Goal: Information Seeking & Learning: Learn about a topic

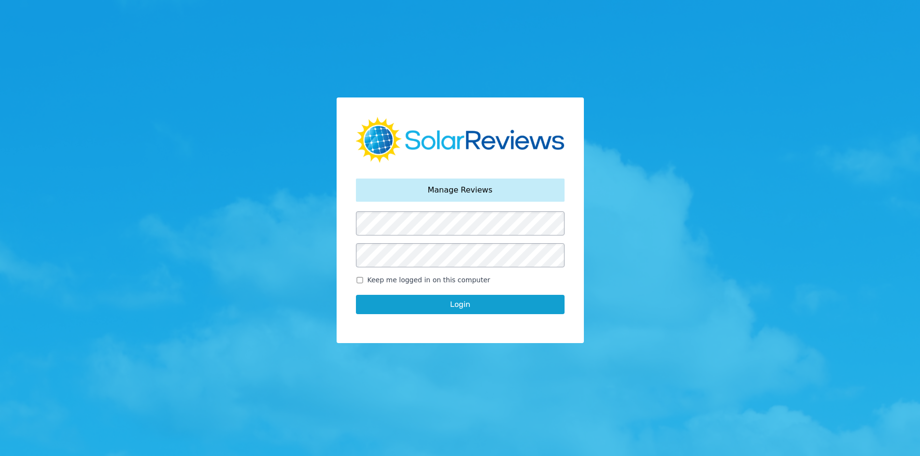
click at [375, 280] on span "Keep me logged in on this computer" at bounding box center [428, 280] width 123 height 10
click at [364, 280] on input "Keep me logged in on this computer" at bounding box center [360, 280] width 8 height 6
checkbox input "true"
drag, startPoint x: 375, startPoint y: 298, endPoint x: 359, endPoint y: 306, distance: 17.7
click at [374, 302] on button "Login" at bounding box center [460, 304] width 209 height 19
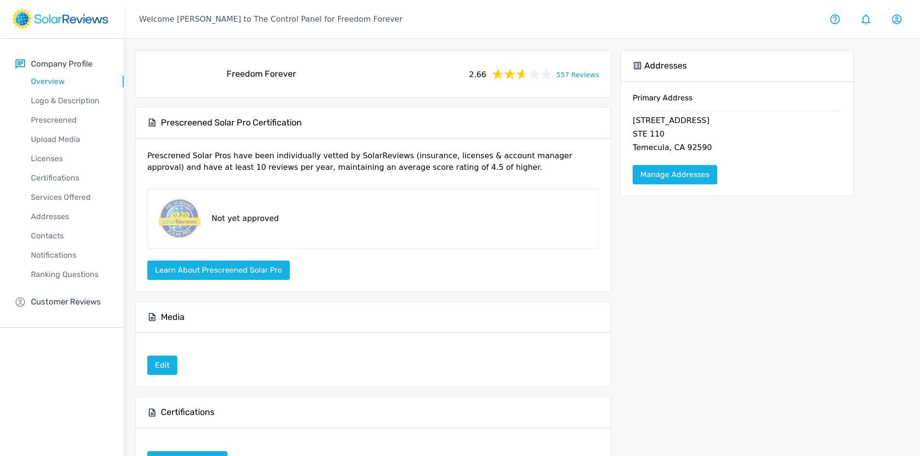
click at [595, 78] on link "557 Reviews" at bounding box center [577, 74] width 42 height 12
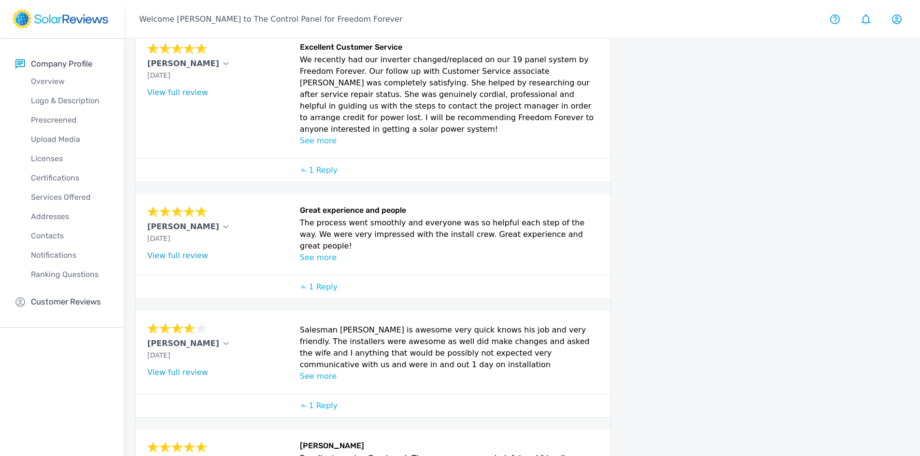
scroll to position [371, 0]
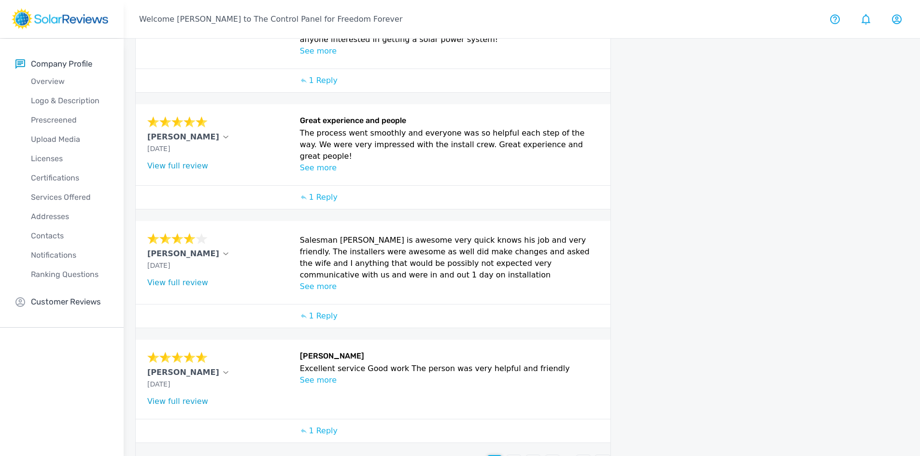
click at [305, 162] on p "See more" at bounding box center [449, 168] width 299 height 12
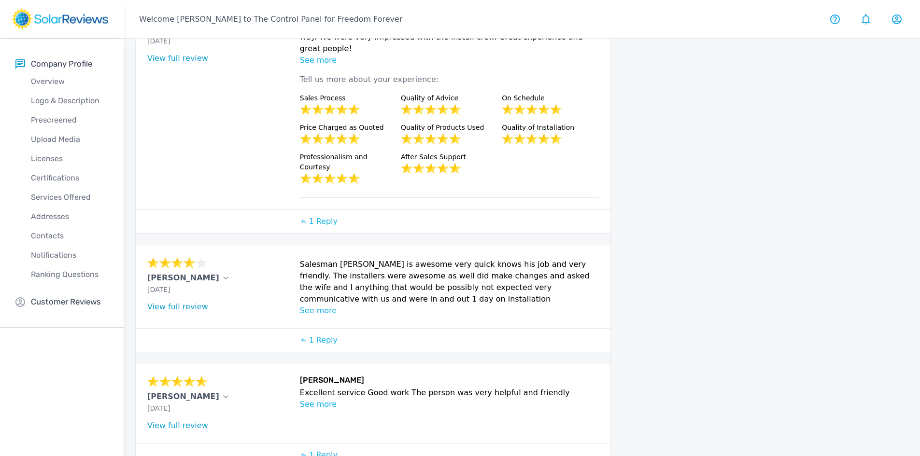
scroll to position [482, 0]
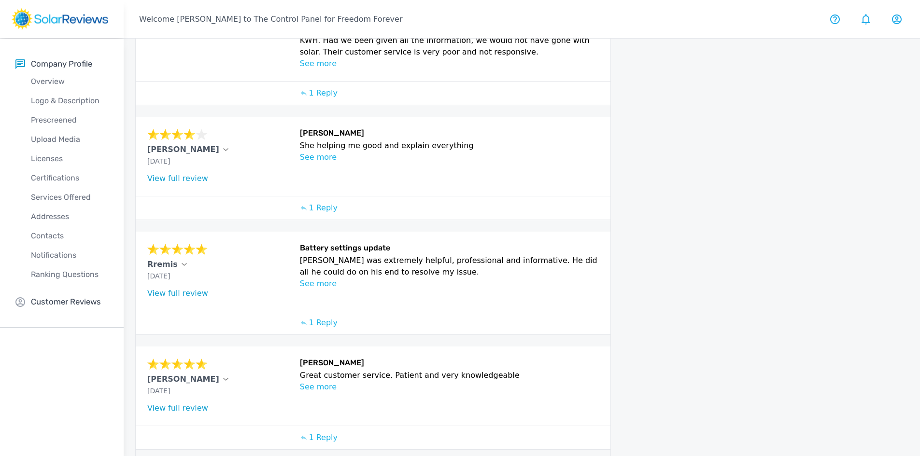
scroll to position [341, 0]
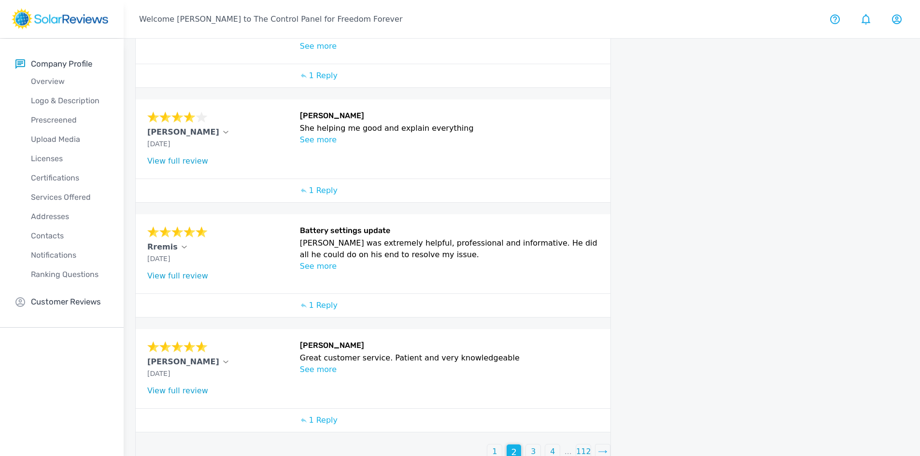
click at [531, 445] on div "3" at bounding box center [533, 452] width 14 height 14
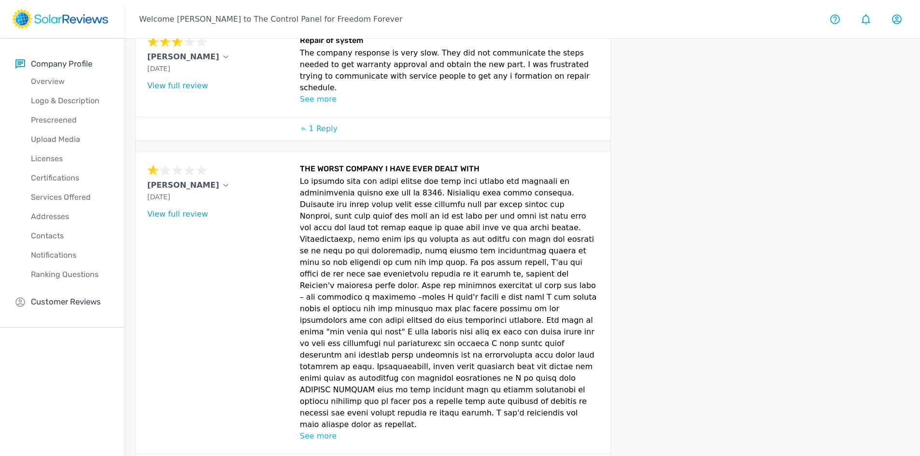
scroll to position [524, 0]
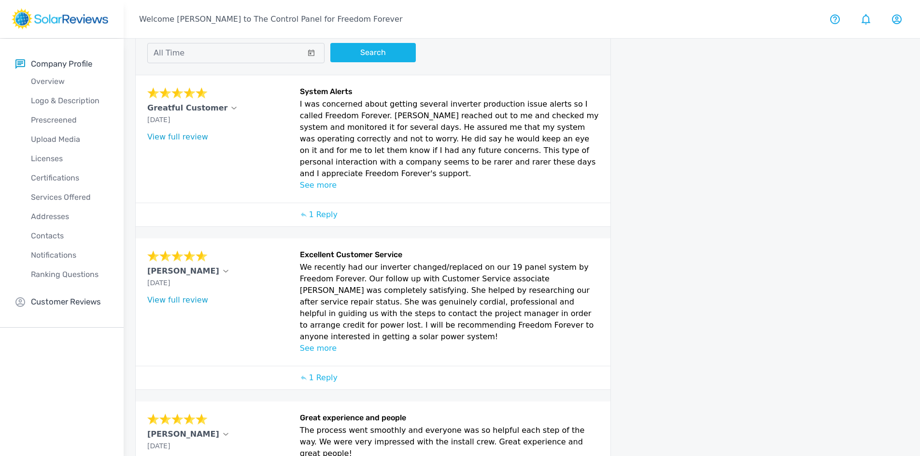
scroll to position [0, 0]
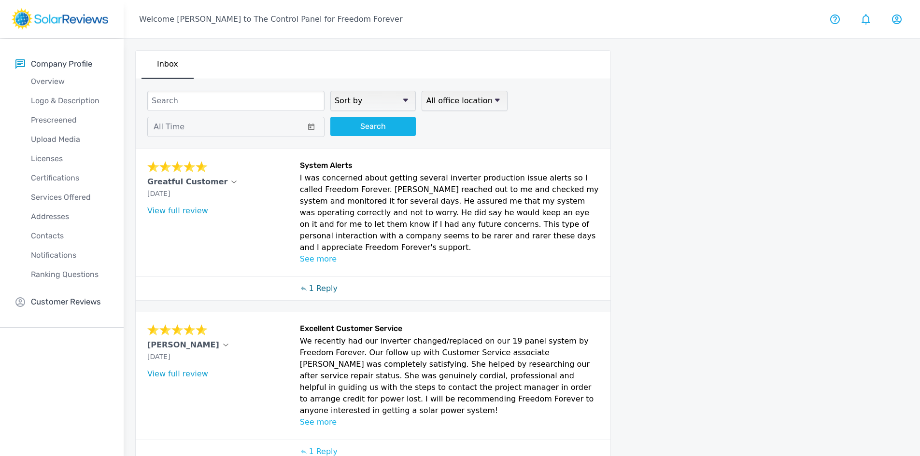
click at [316, 283] on p "1 Reply" at bounding box center [322, 289] width 29 height 12
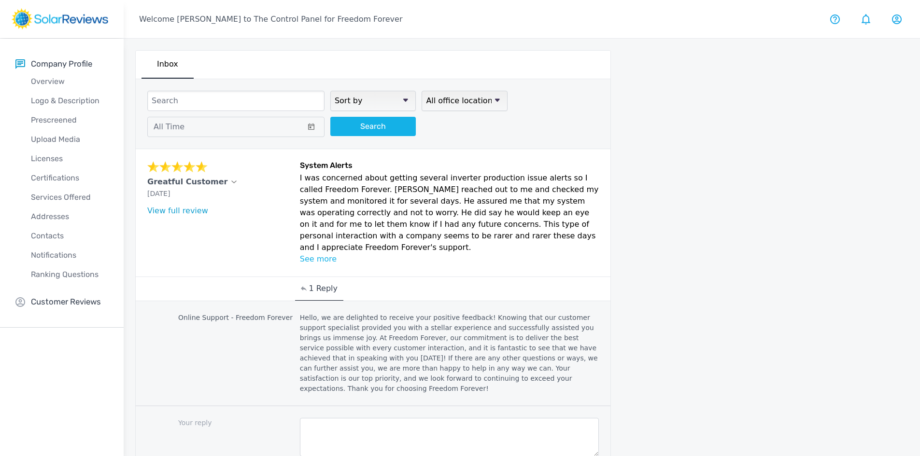
click at [316, 283] on p "1 Reply" at bounding box center [322, 289] width 29 height 12
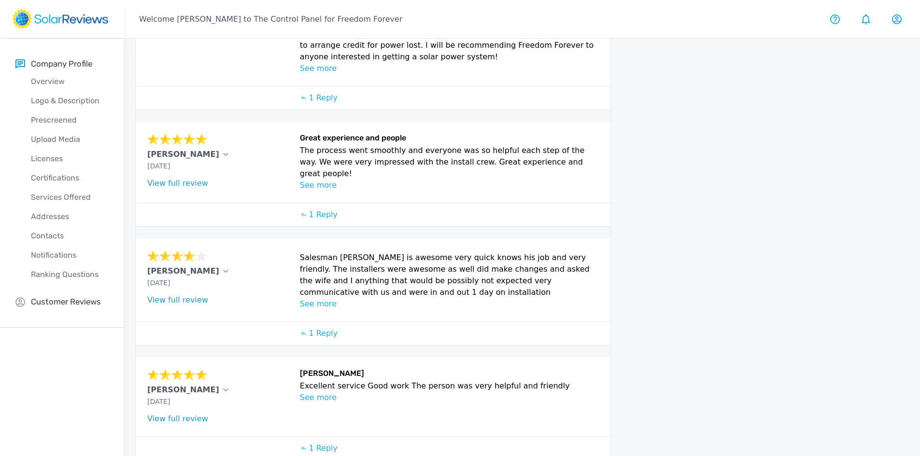
scroll to position [371, 0]
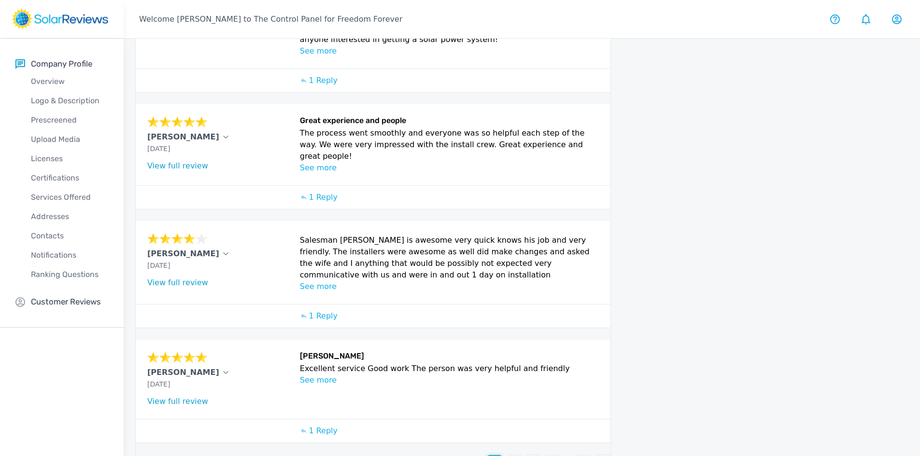
click at [513, 456] on p "2" at bounding box center [513, 463] width 5 height 12
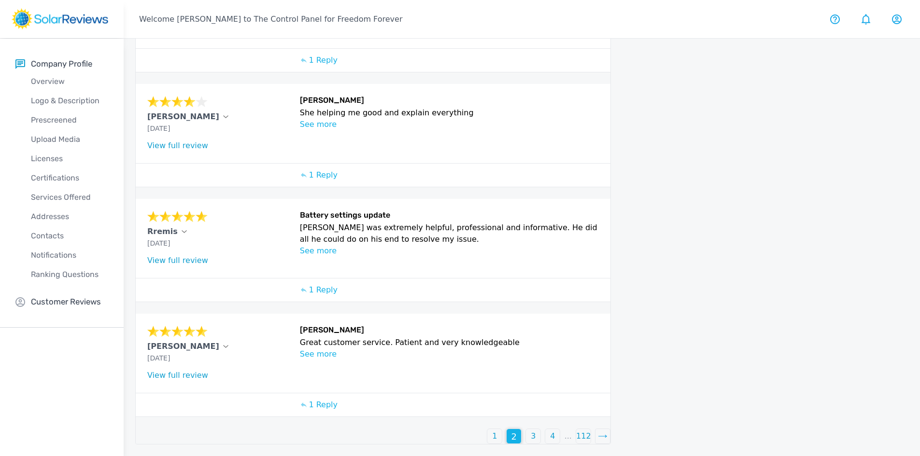
scroll to position [341, 0]
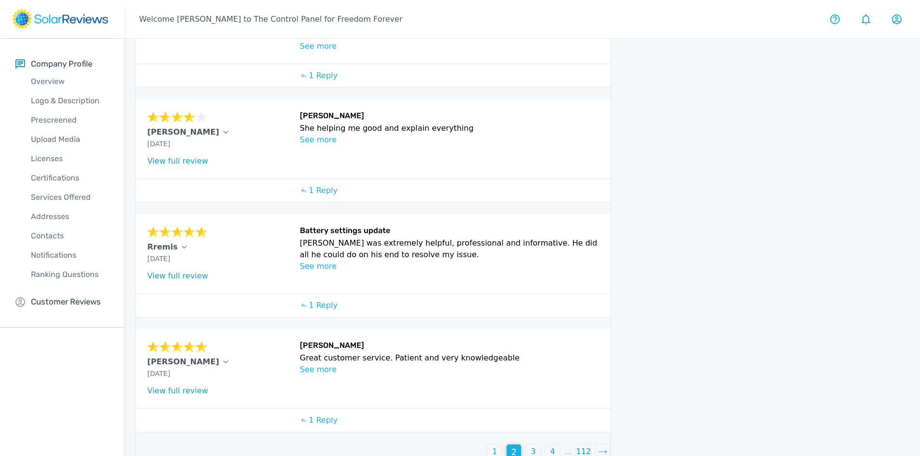
click at [529, 445] on div "3" at bounding box center [533, 452] width 14 height 14
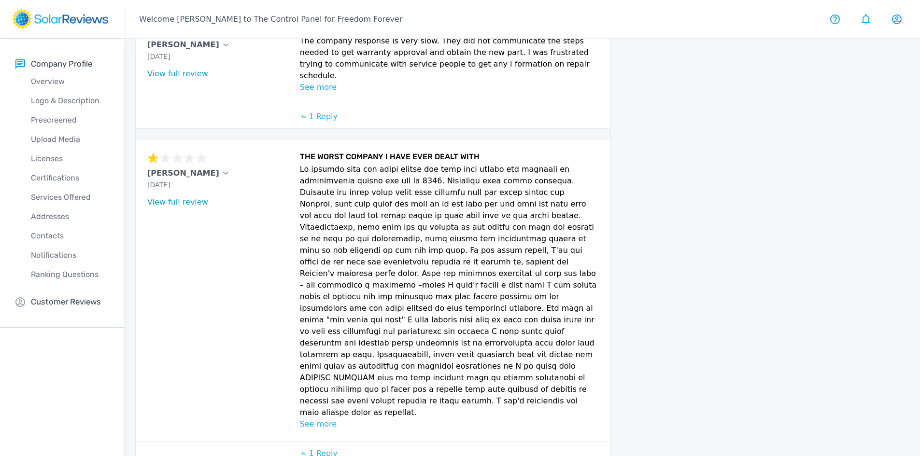
scroll to position [524, 0]
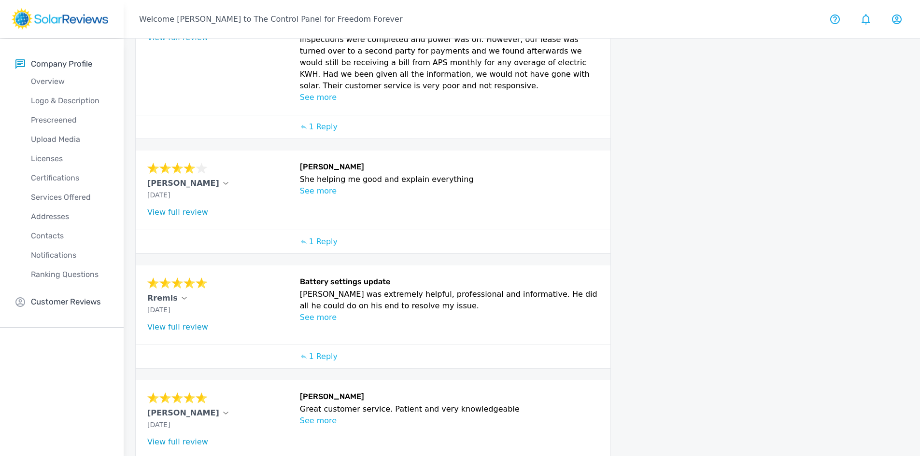
scroll to position [341, 0]
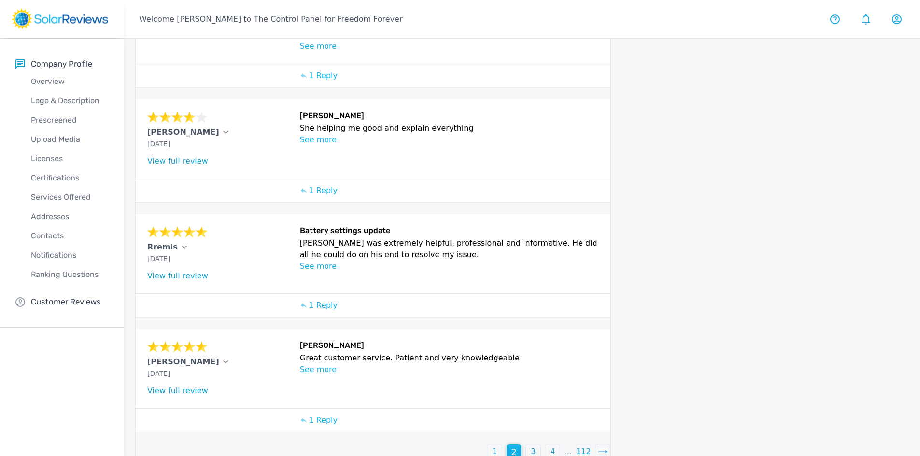
click at [494, 446] on p "1" at bounding box center [494, 452] width 5 height 12
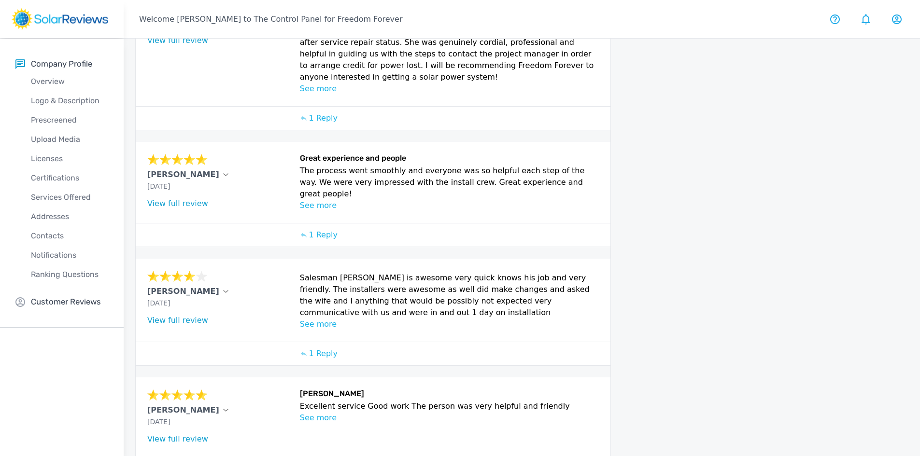
scroll to position [371, 0]
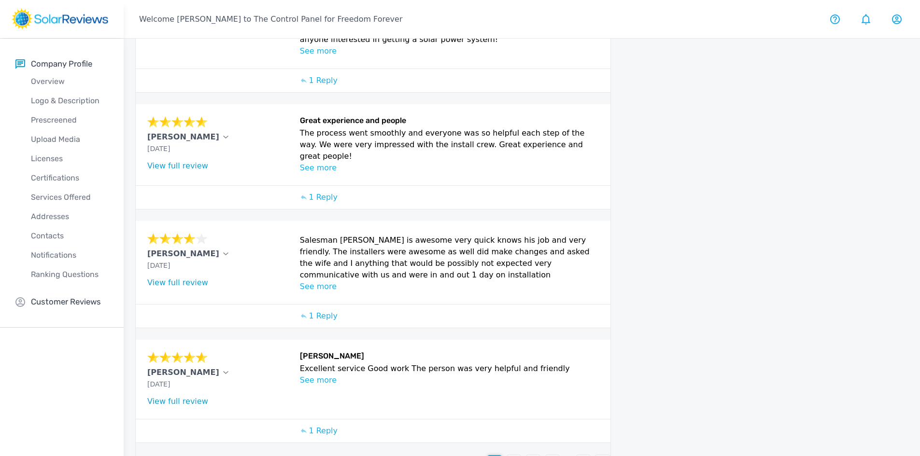
click at [511, 455] on div "2" at bounding box center [513, 462] width 14 height 14
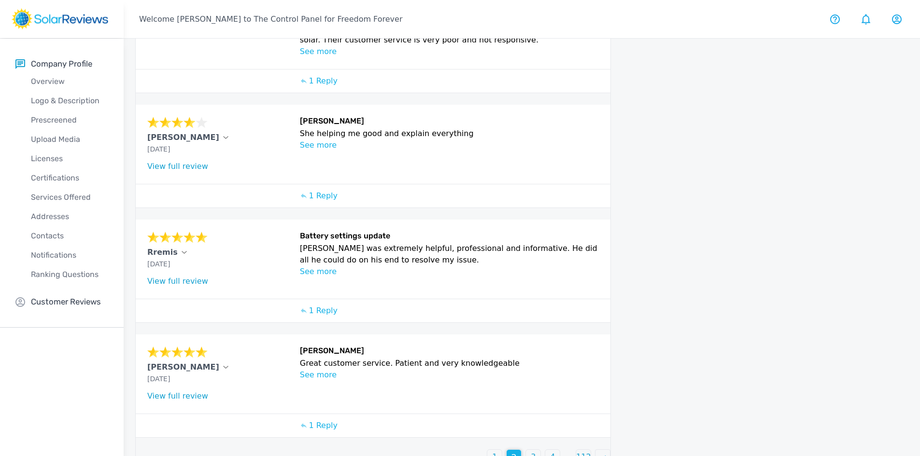
scroll to position [341, 0]
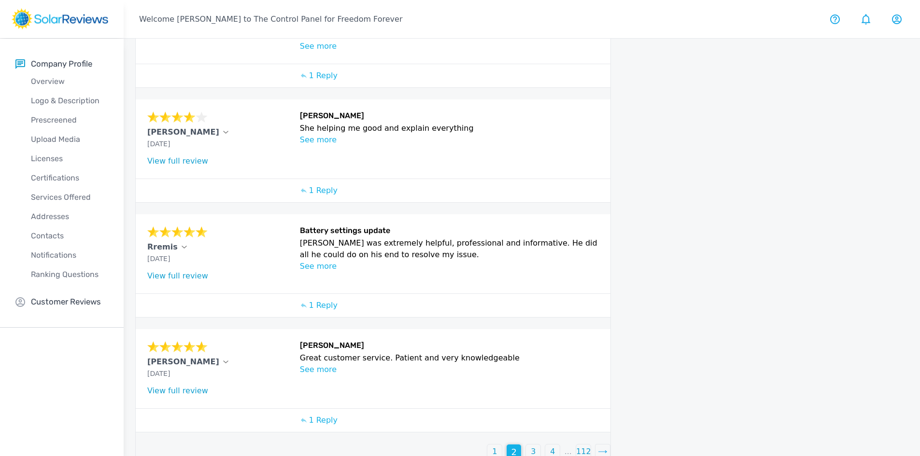
click at [499, 445] on div "1" at bounding box center [494, 452] width 14 height 14
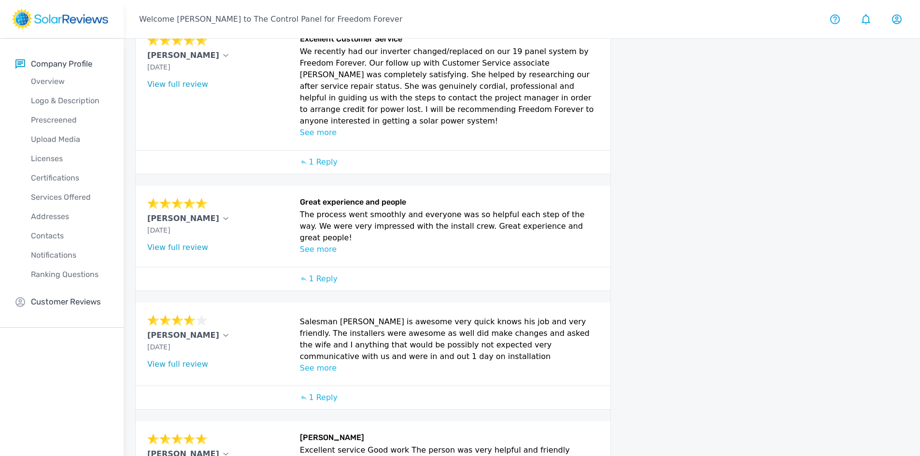
scroll to position [371, 0]
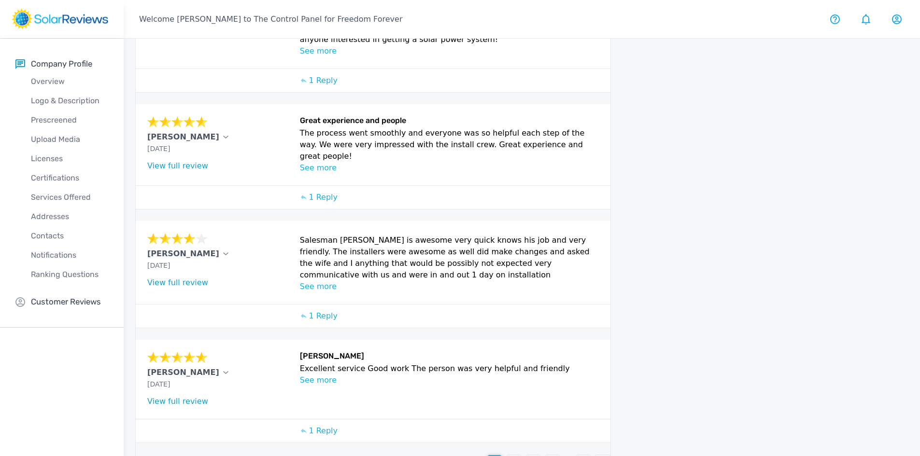
click at [512, 456] on p "2" at bounding box center [513, 463] width 5 height 12
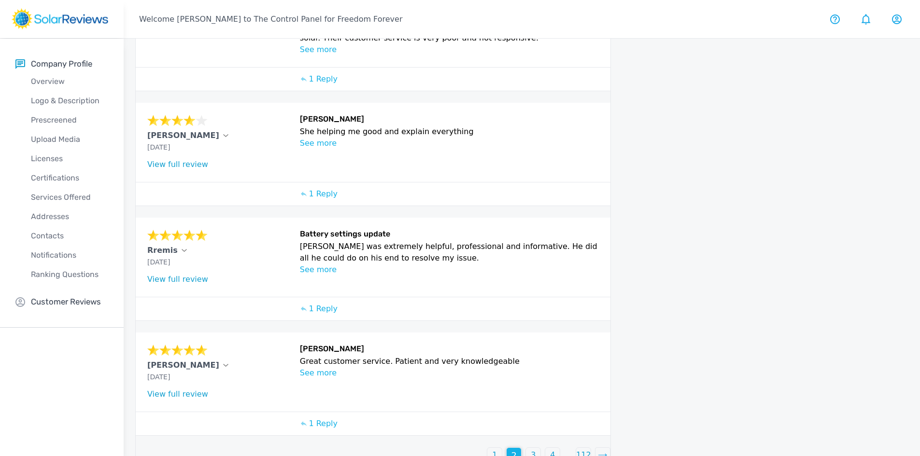
scroll to position [341, 0]
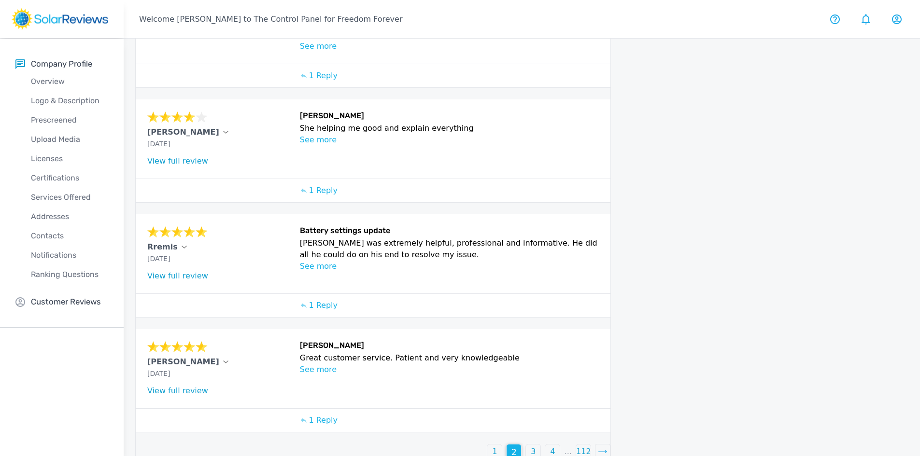
click at [532, 446] on p "3" at bounding box center [533, 452] width 5 height 12
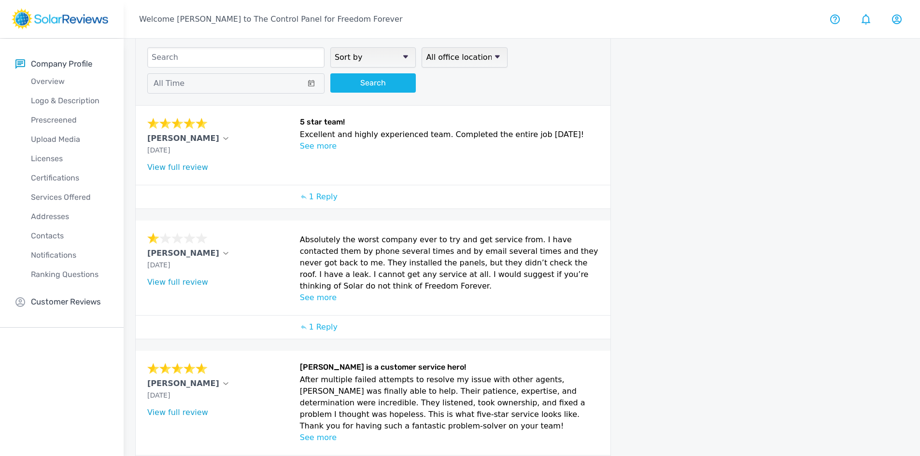
scroll to position [0, 0]
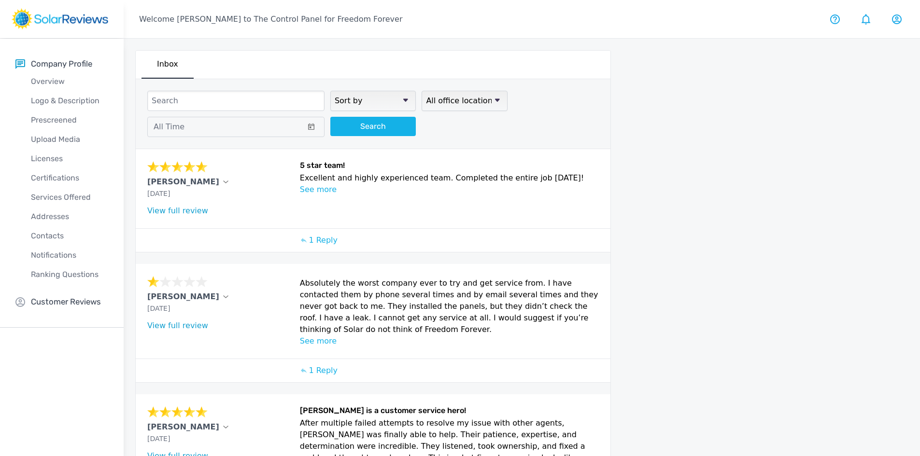
click at [319, 189] on p "See more" at bounding box center [449, 190] width 299 height 12
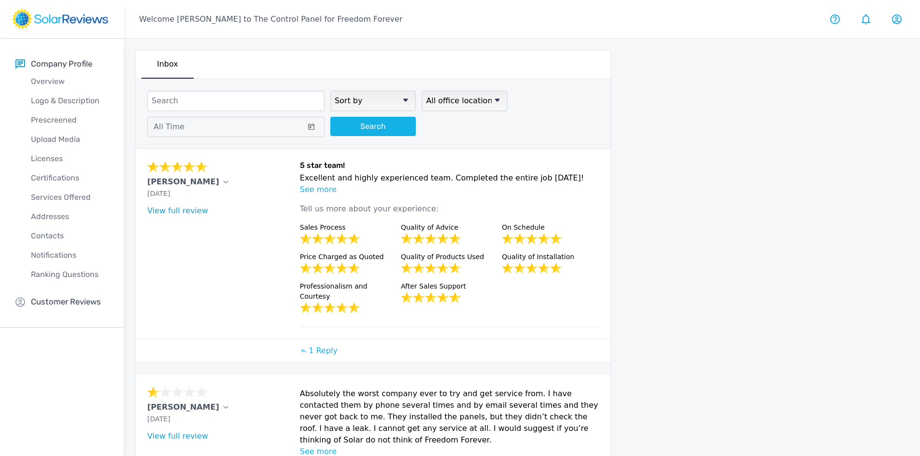
click at [178, 215] on div "View full review" at bounding box center [220, 211] width 147 height 12
click at [187, 206] on link "View full review" at bounding box center [177, 210] width 61 height 9
click at [224, 182] on icon at bounding box center [226, 182] width 5 height 2
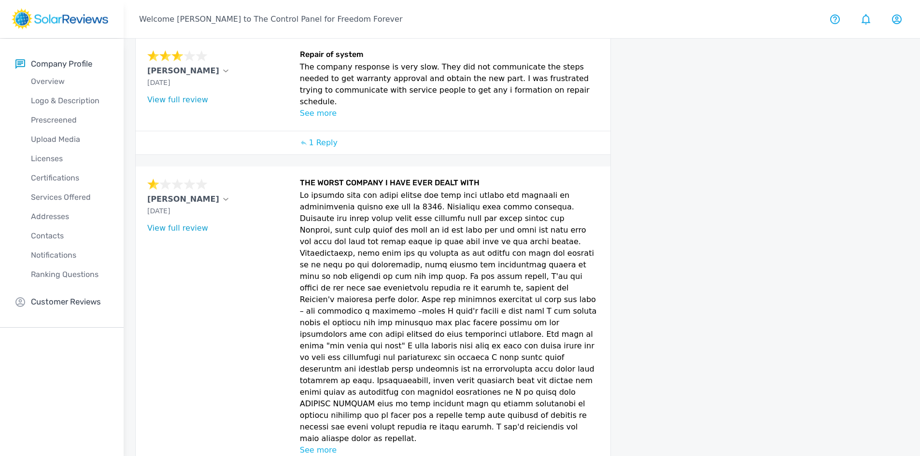
scroll to position [629, 0]
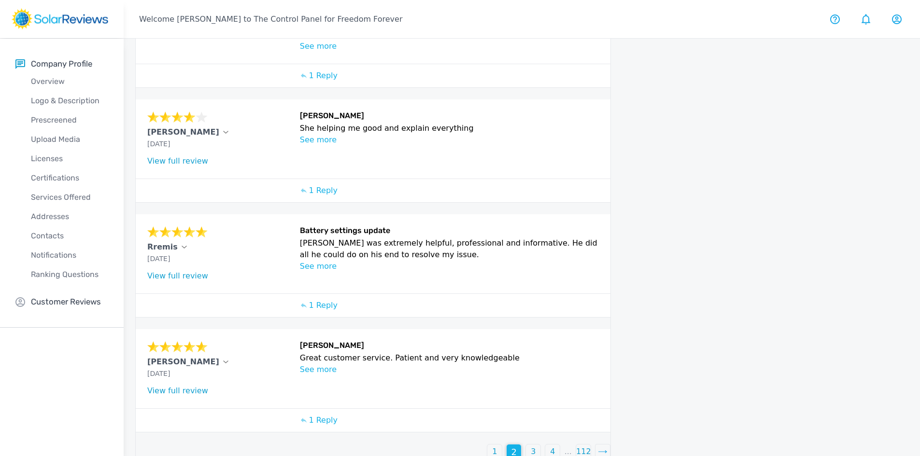
click at [171, 386] on link "View full review" at bounding box center [177, 390] width 61 height 9
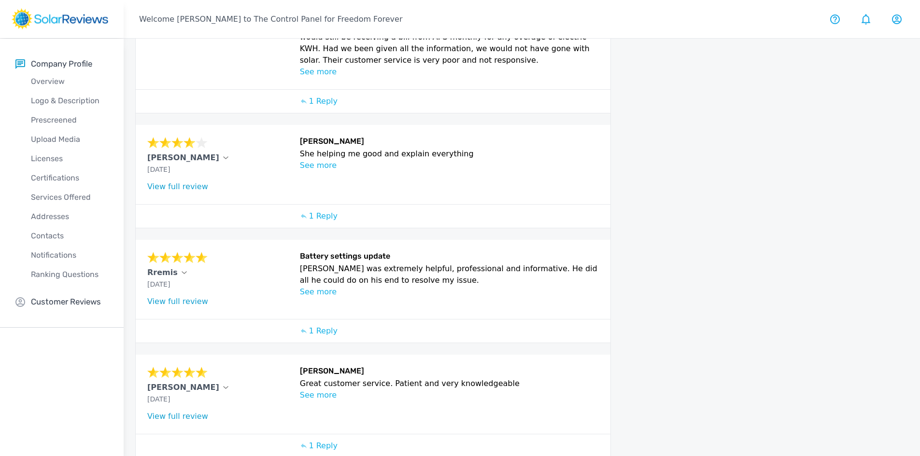
scroll to position [293, 0]
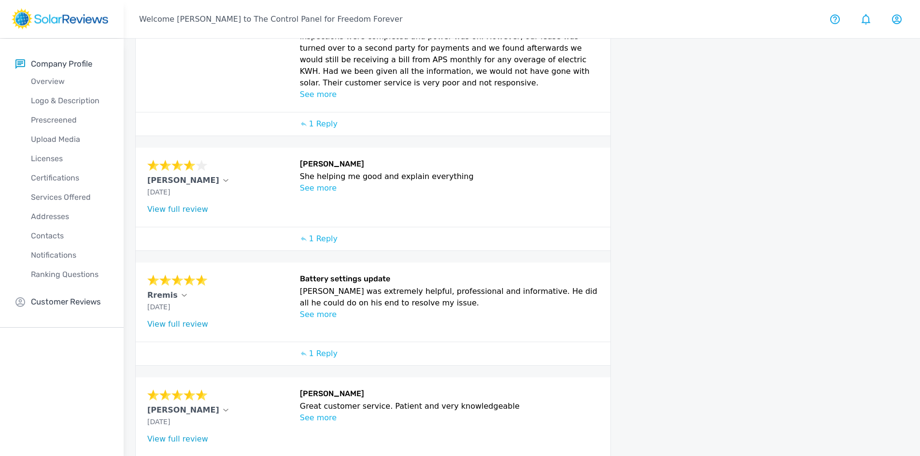
click at [177, 320] on link "View full review" at bounding box center [177, 324] width 61 height 9
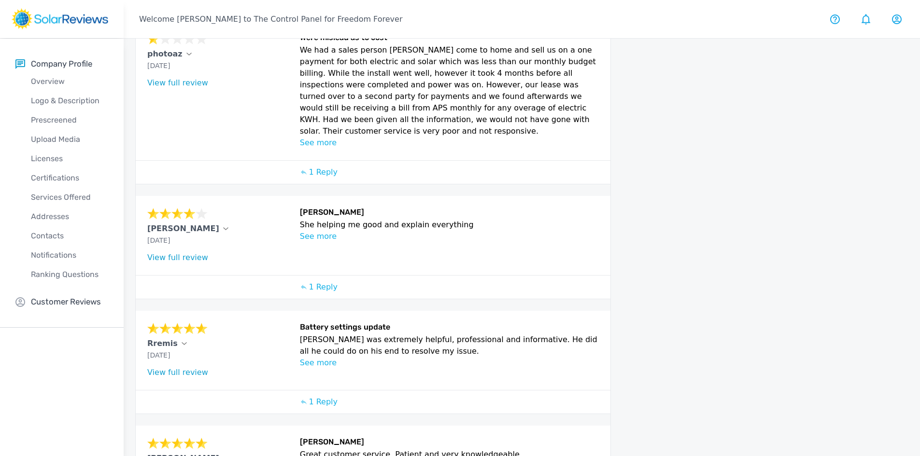
click at [191, 253] on link "View full review" at bounding box center [177, 257] width 61 height 9
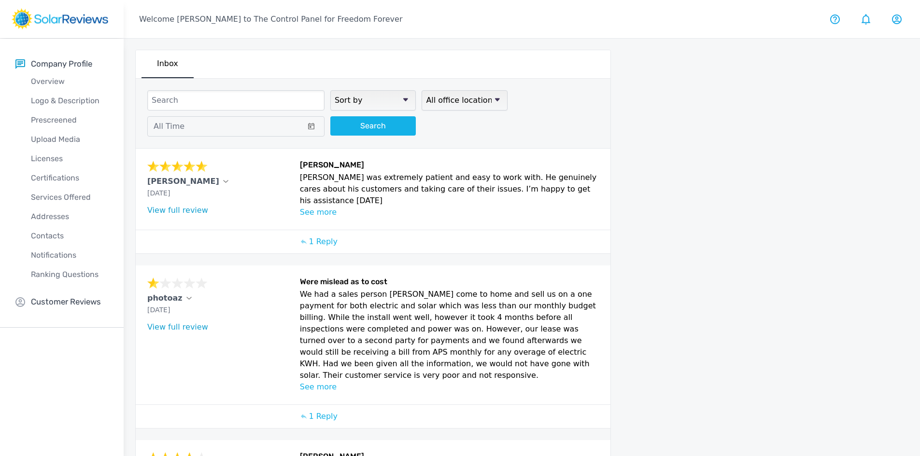
scroll to position [0, 0]
click at [185, 213] on link "View full review" at bounding box center [177, 210] width 61 height 9
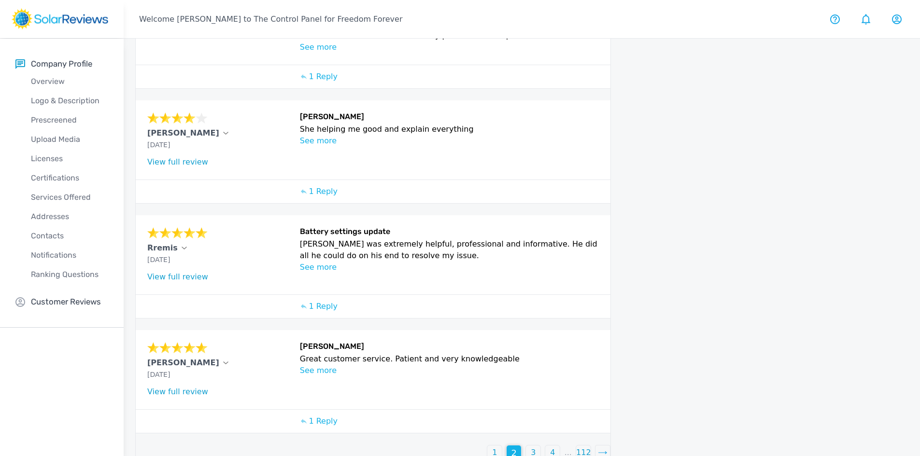
scroll to position [341, 0]
click at [492, 445] on div "1" at bounding box center [494, 452] width 14 height 14
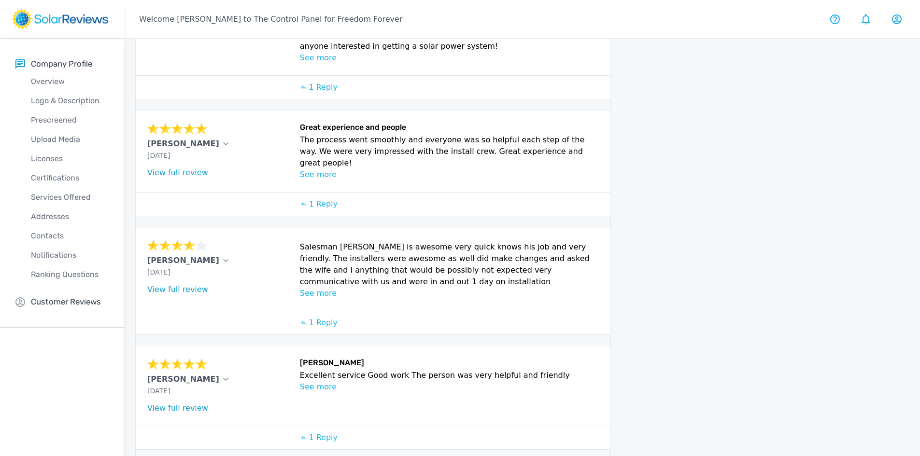
scroll to position [371, 0]
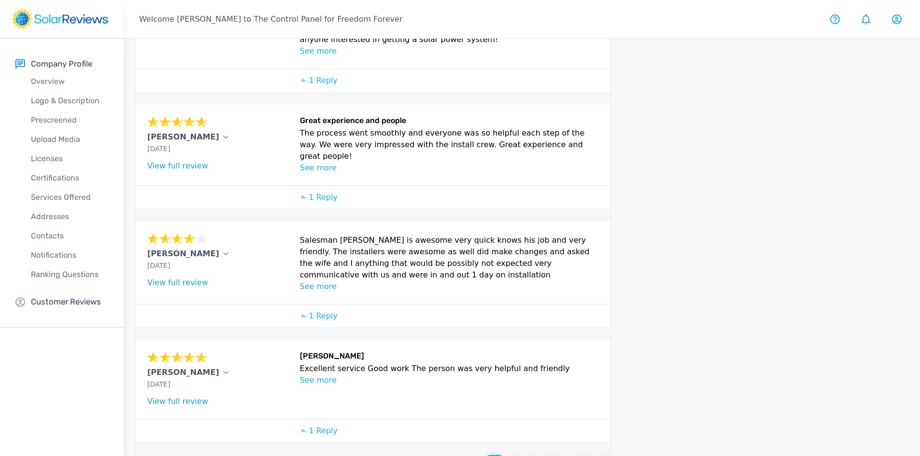
click at [176, 397] on link "View full review" at bounding box center [177, 401] width 61 height 9
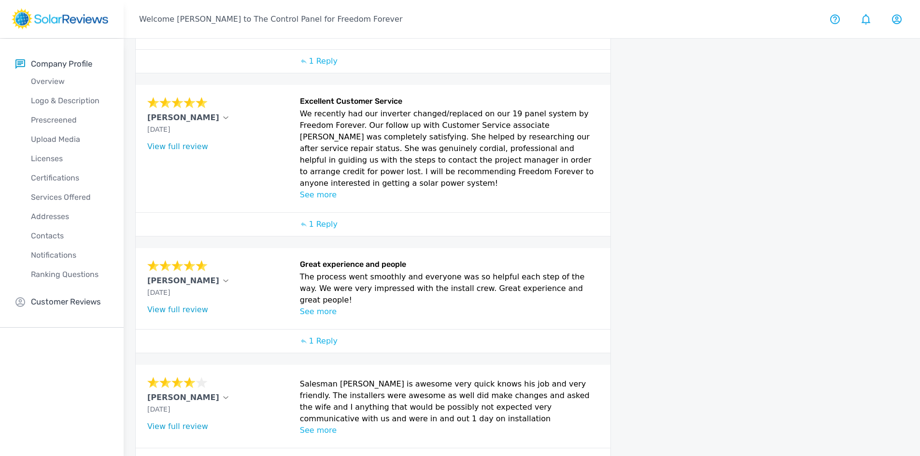
scroll to position [226, 0]
click at [186, 306] on link "View full review" at bounding box center [177, 310] width 61 height 9
click at [321, 307] on p "See more" at bounding box center [449, 313] width 299 height 12
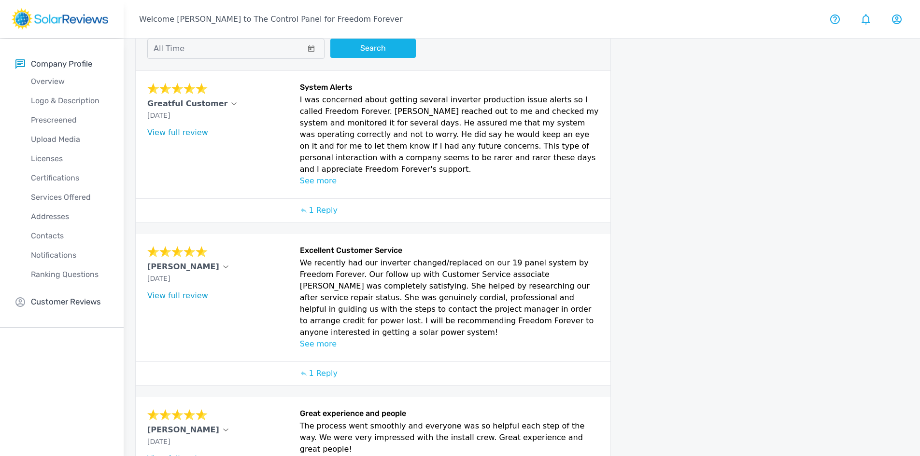
scroll to position [48, 0]
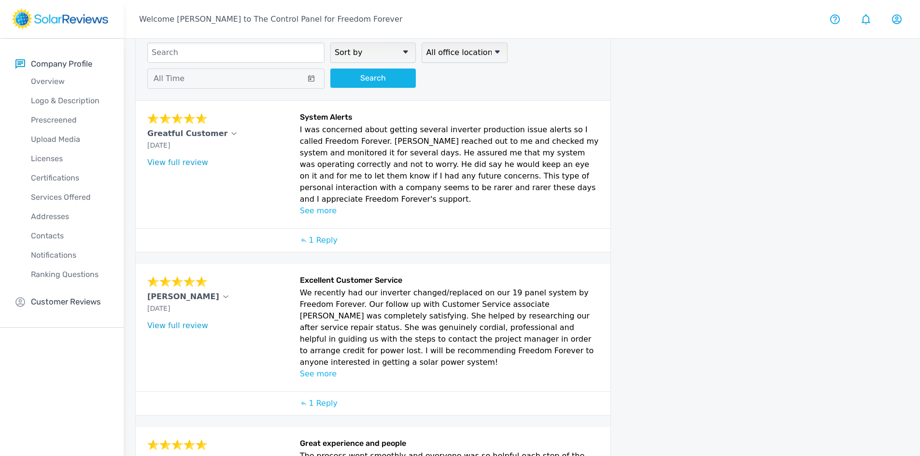
click at [156, 321] on link "View full review" at bounding box center [177, 325] width 61 height 9
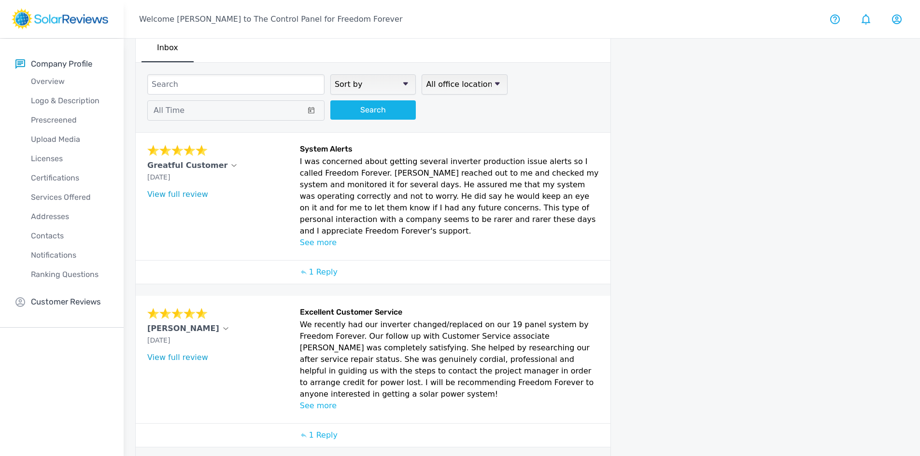
scroll to position [0, 0]
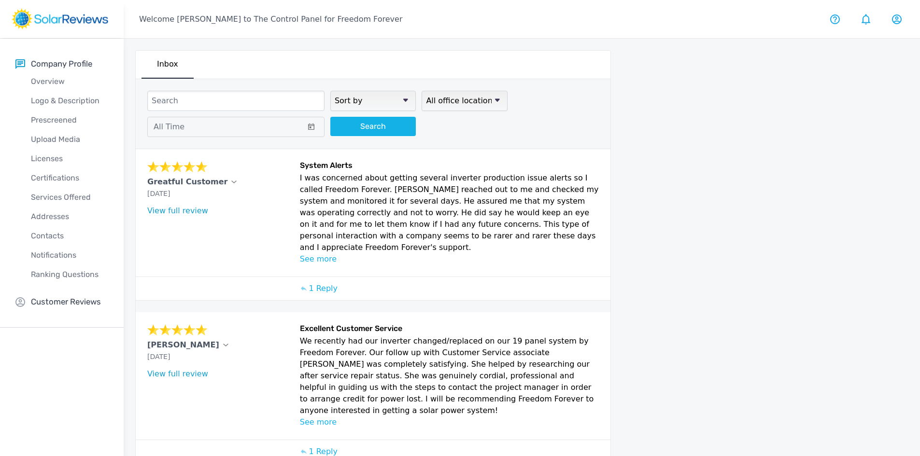
click at [171, 212] on link "View full review" at bounding box center [177, 210] width 61 height 9
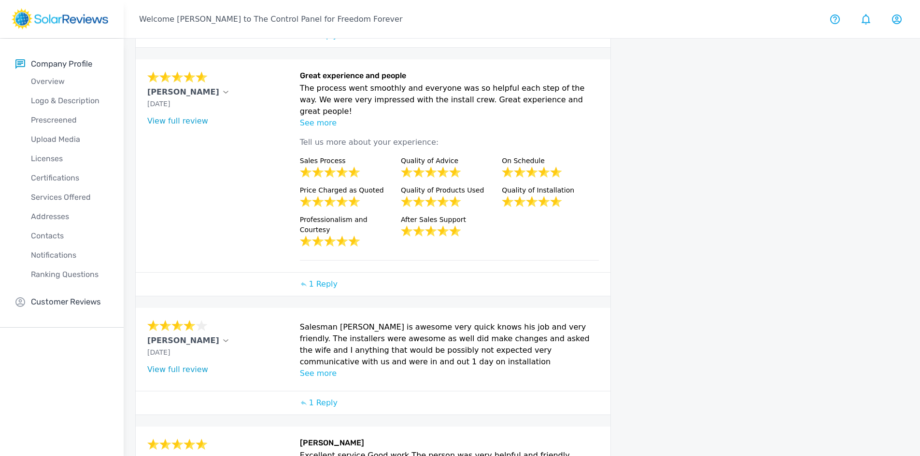
scroll to position [482, 0]
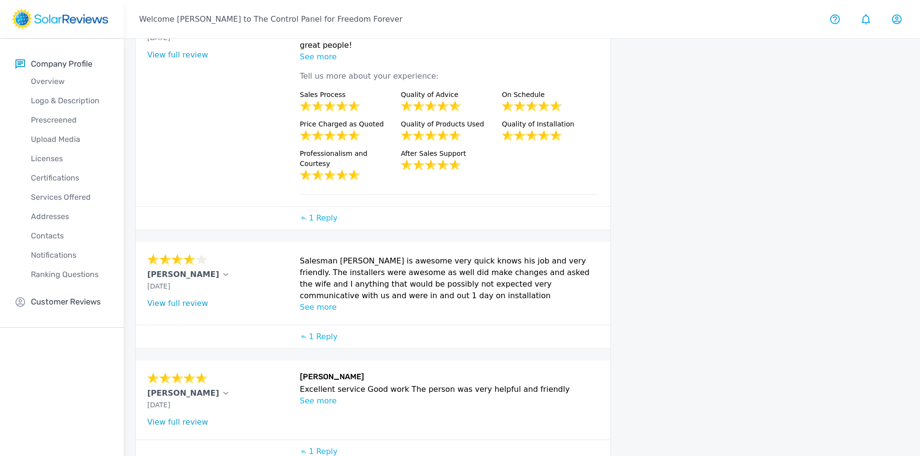
drag, startPoint x: 516, startPoint y: 438, endPoint x: 542, endPoint y: 439, distance: 25.6
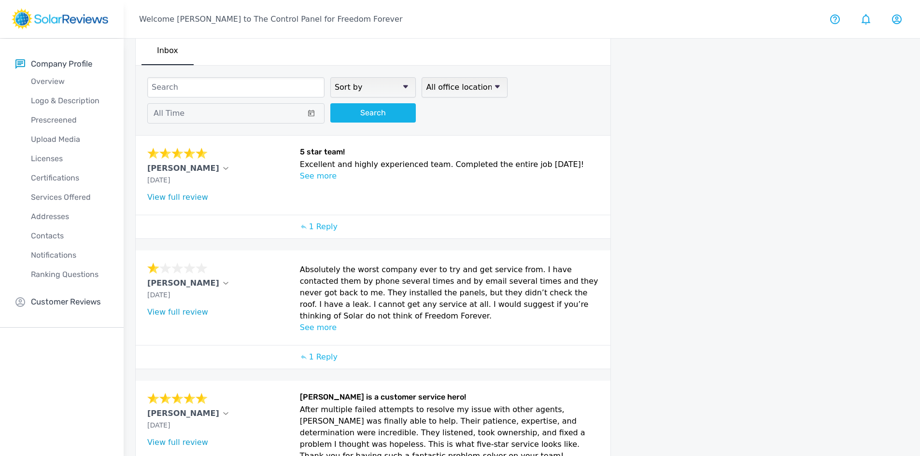
scroll to position [0, 0]
